Goal: Information Seeking & Learning: Learn about a topic

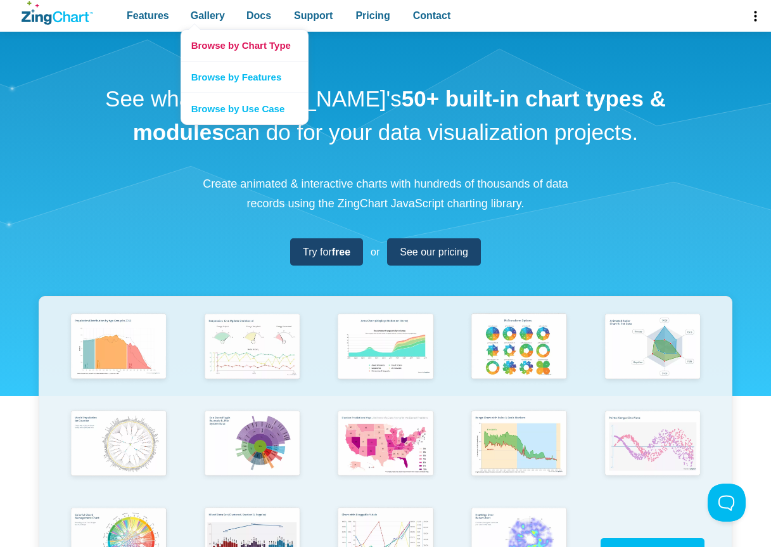
click at [214, 44] on link "Browse by Chart Type" at bounding box center [244, 45] width 127 height 31
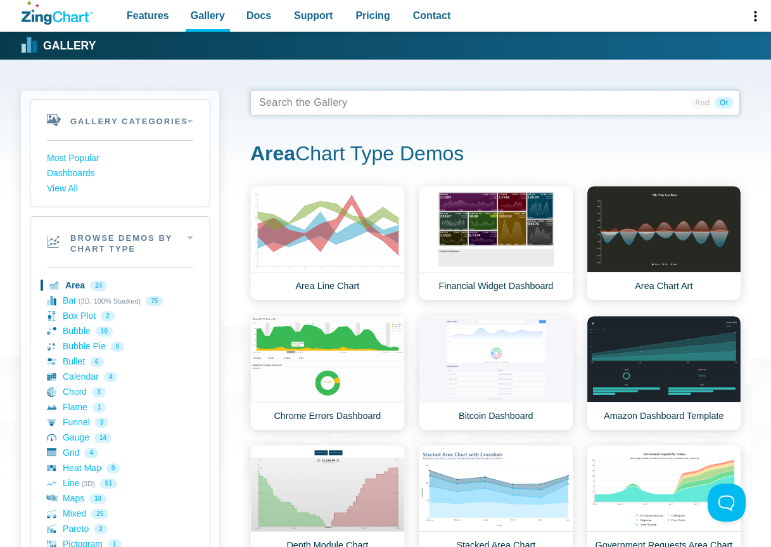
click at [378, 101] on tags "App Content" at bounding box center [495, 102] width 490 height 25
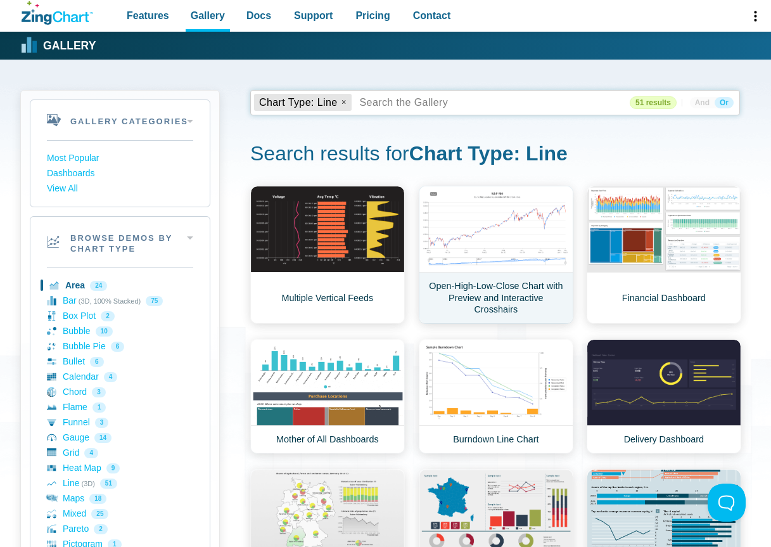
click at [438, 307] on link "Open-High-Low-Close Chart with Preview and Interactive Crosshairs" at bounding box center [496, 255] width 155 height 138
